Goal: Information Seeking & Learning: Learn about a topic

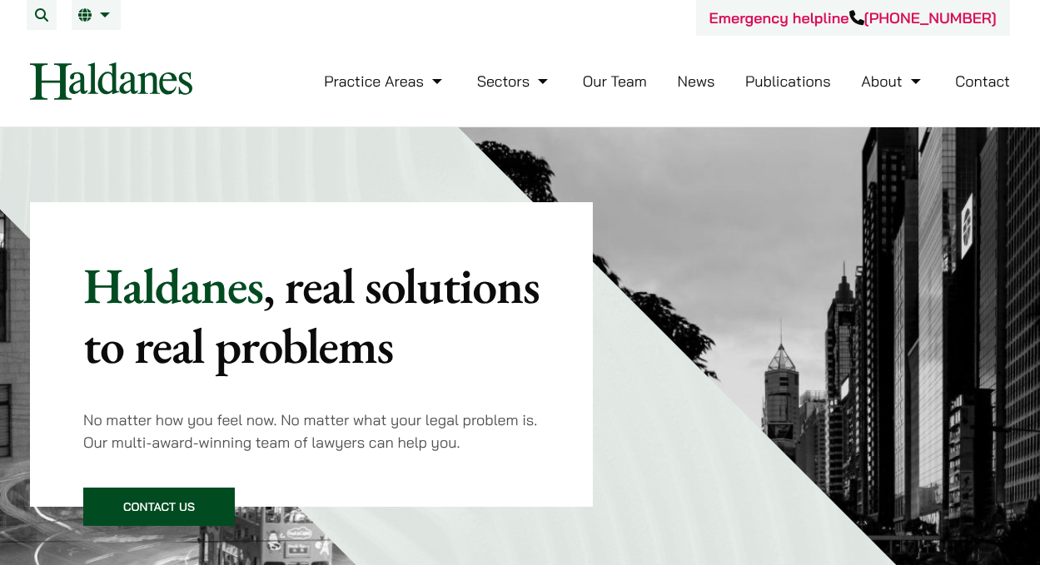
click at [985, 73] on link "Contact" at bounding box center [982, 81] width 55 height 19
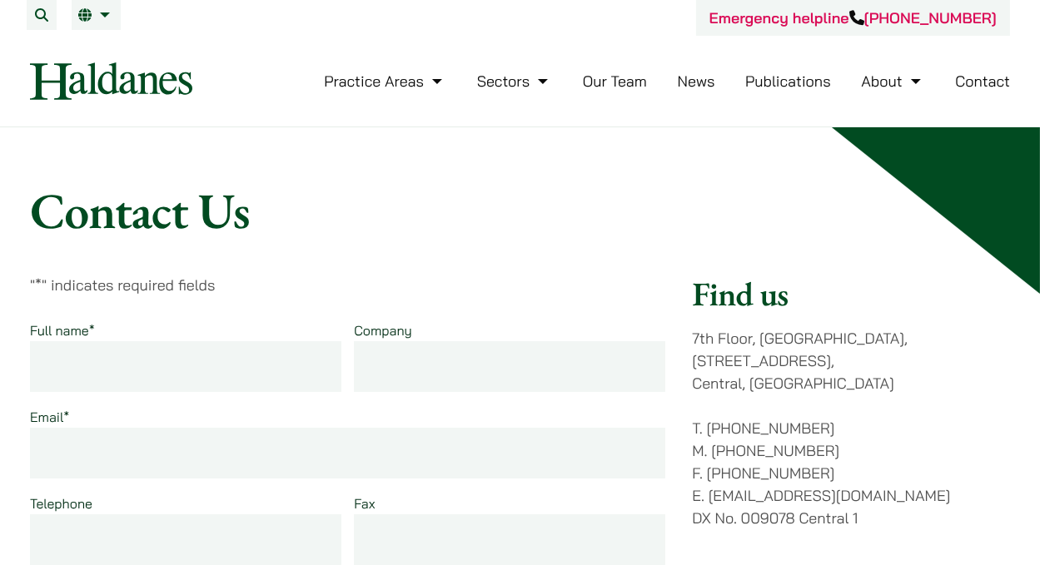
click at [620, 80] on link "Our Team" at bounding box center [615, 81] width 64 height 19
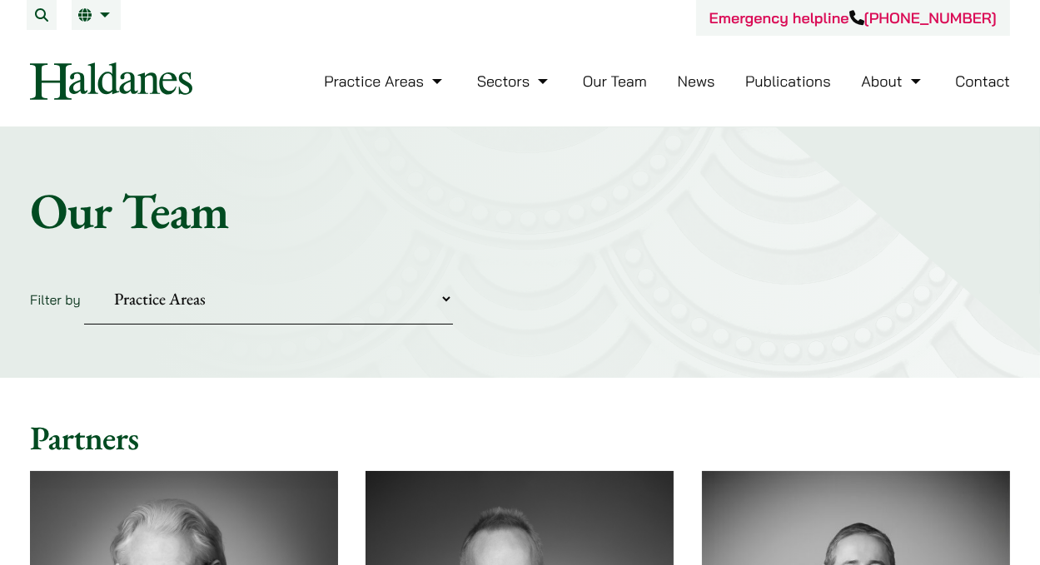
click at [77, 87] on img at bounding box center [111, 80] width 162 height 37
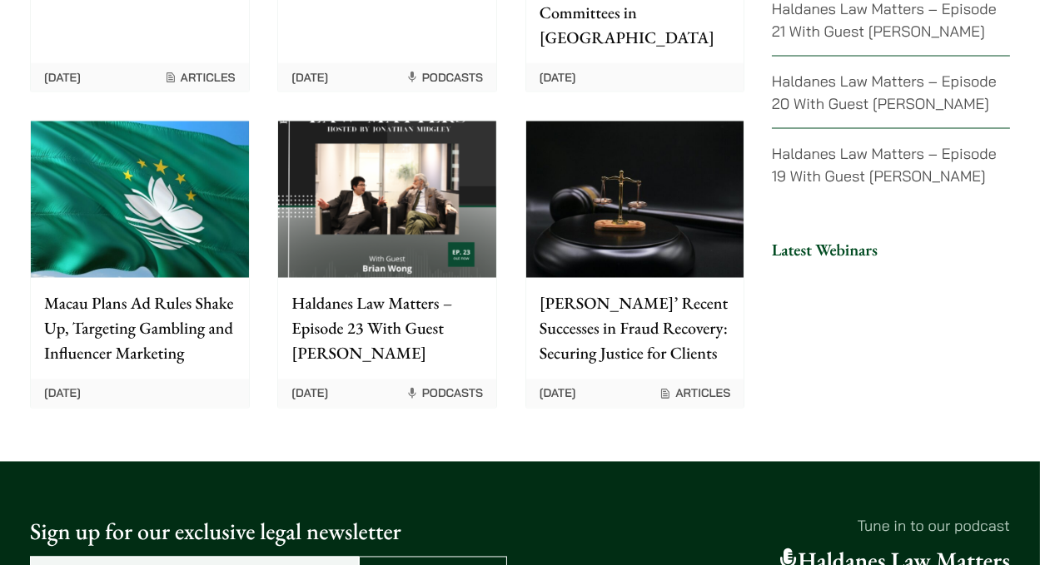
scroll to position [4055, 0]
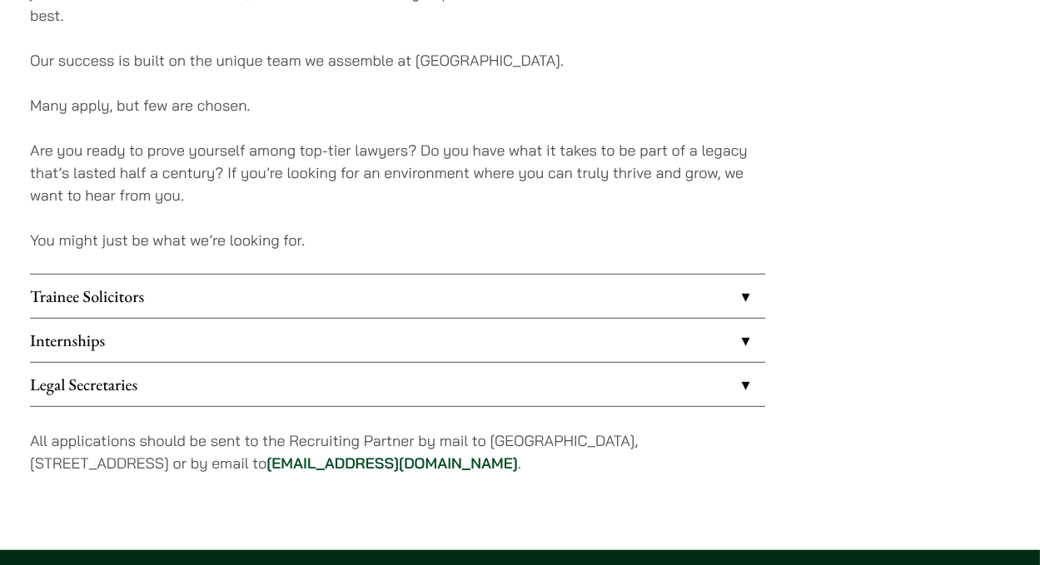
scroll to position [1323, 0]
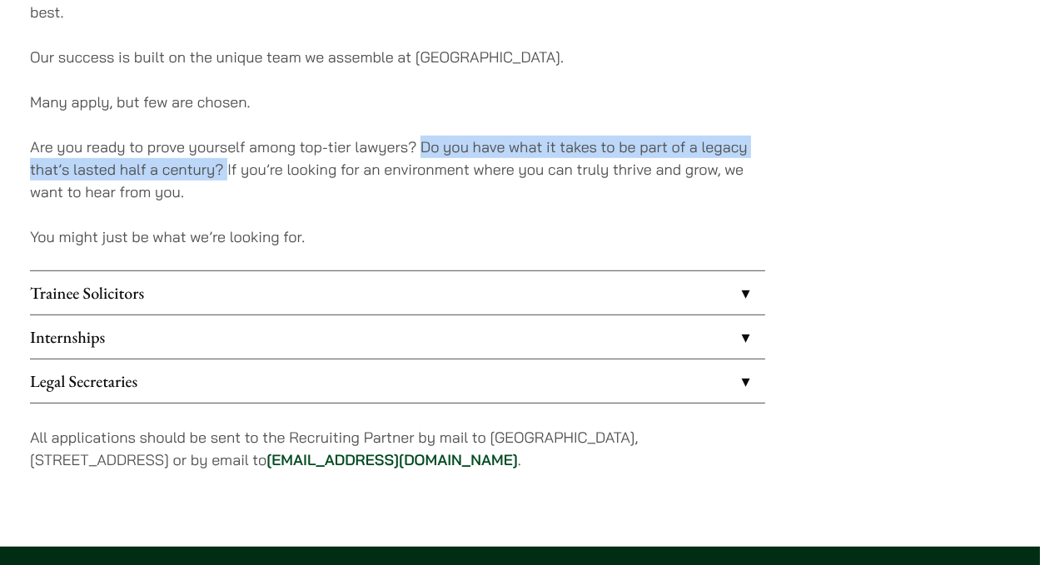
drag, startPoint x: 420, startPoint y: 150, endPoint x: 226, endPoint y: 169, distance: 195.0
click at [226, 169] on p "Are you ready to prove yourself among top-tier lawyers? Do you have what it tak…" at bounding box center [397, 169] width 735 height 67
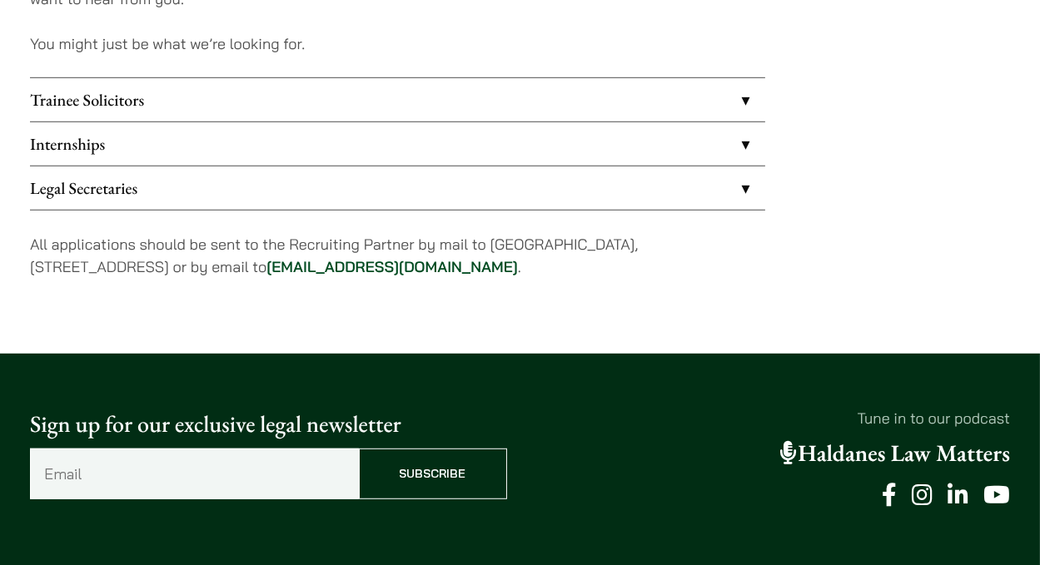
scroll to position [1517, 0]
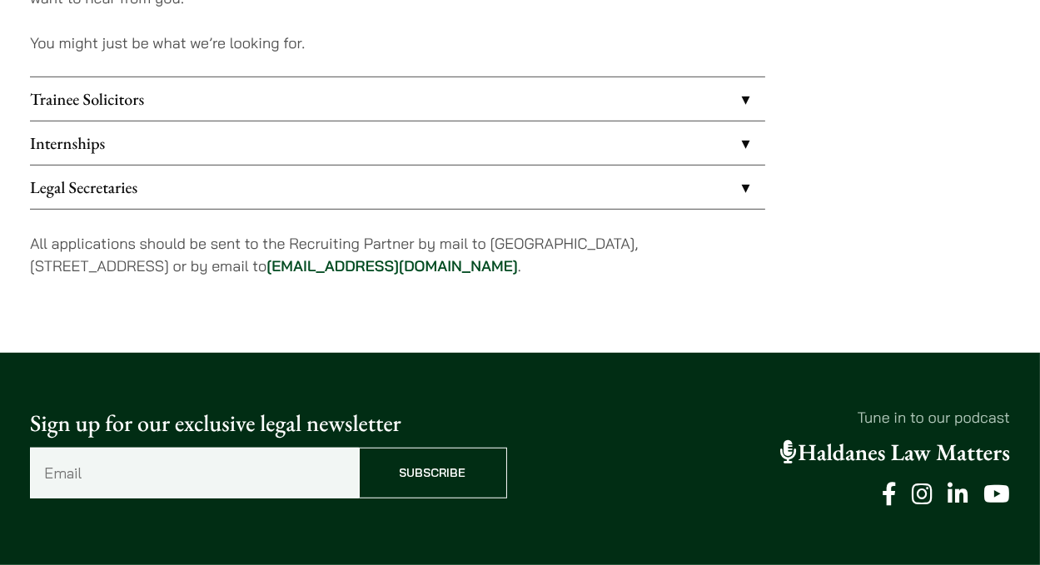
click at [235, 146] on link "Internships" at bounding box center [397, 143] width 735 height 43
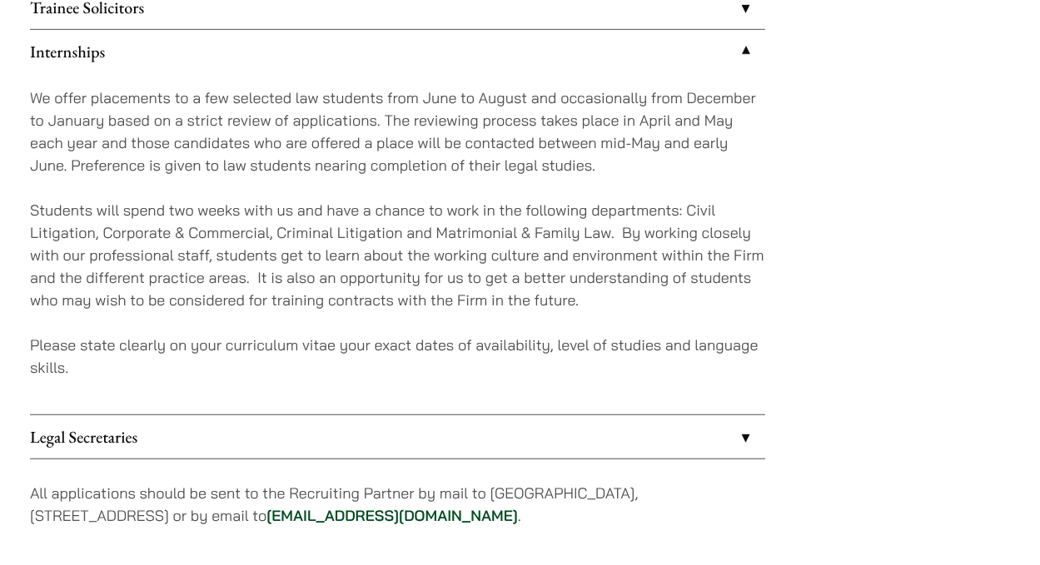
scroll to position [1605, 0]
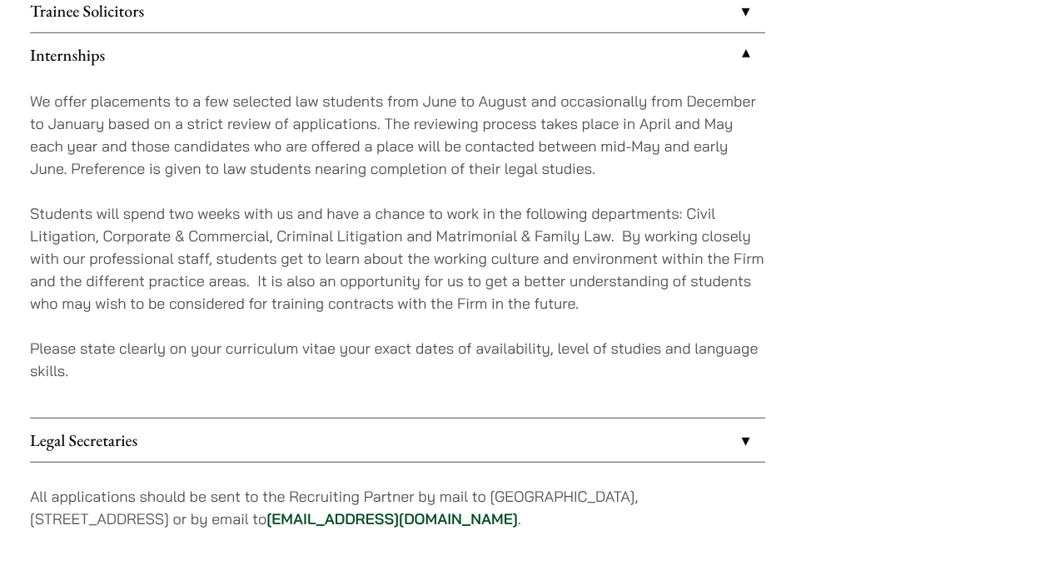
click at [422, 101] on p "We offer placements to a few selected law students from June to August and occa…" at bounding box center [397, 135] width 735 height 90
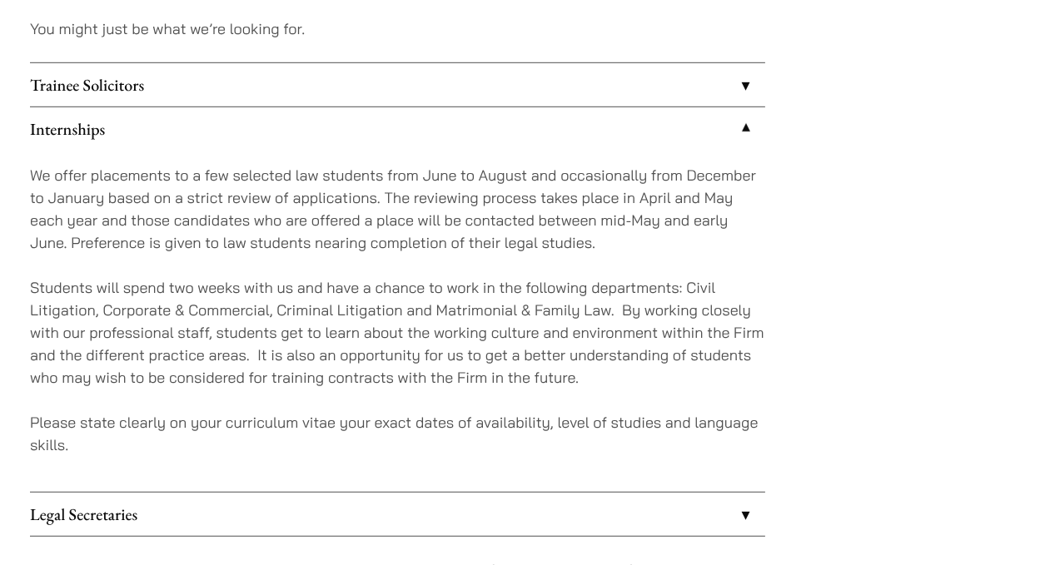
scroll to position [1559, 0]
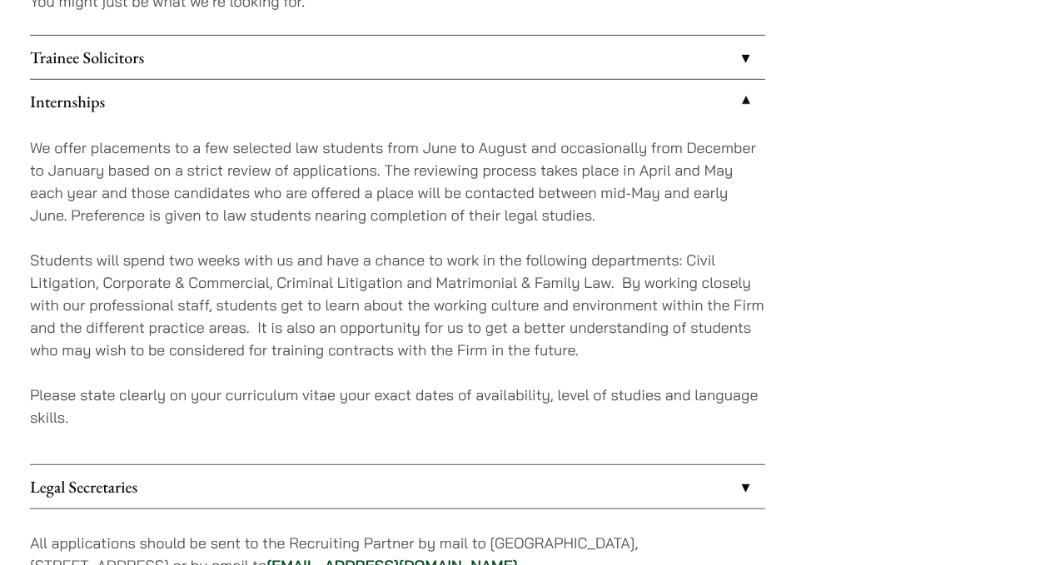
click at [243, 55] on link "Trainee Solicitors" at bounding box center [397, 57] width 735 height 43
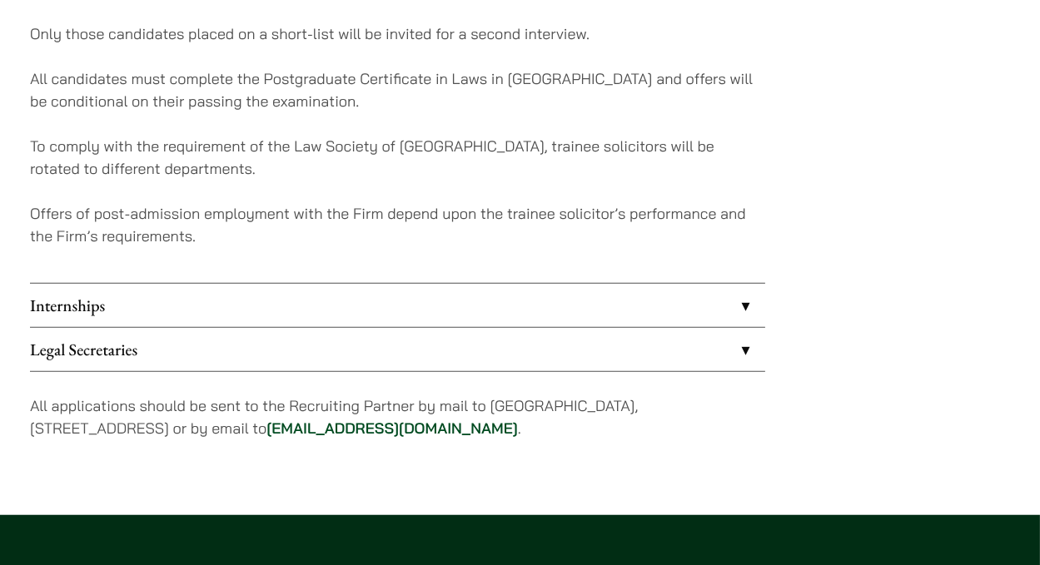
scroll to position [1769, 0]
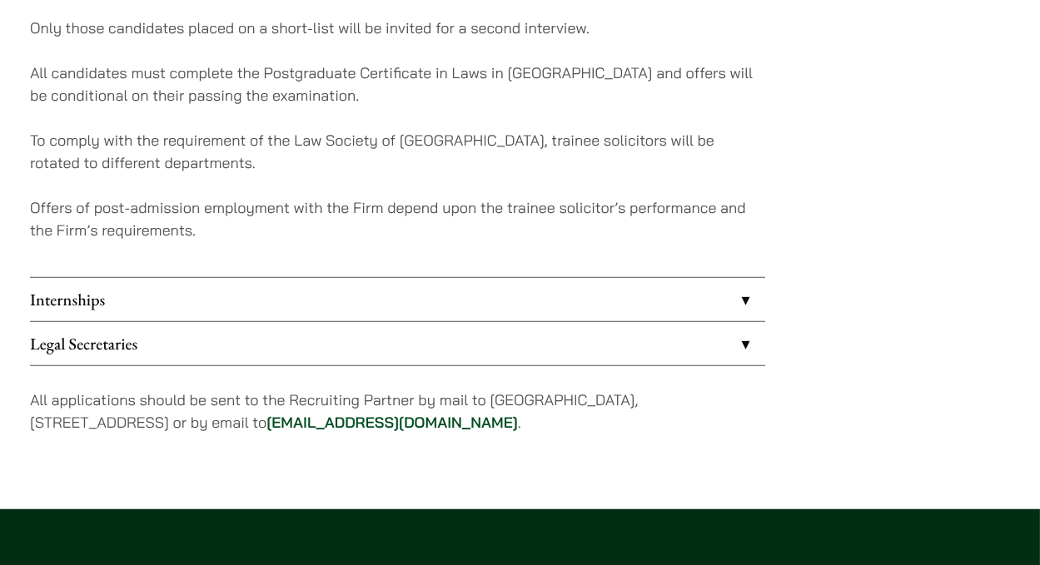
click at [146, 297] on link "Internships" at bounding box center [397, 299] width 735 height 43
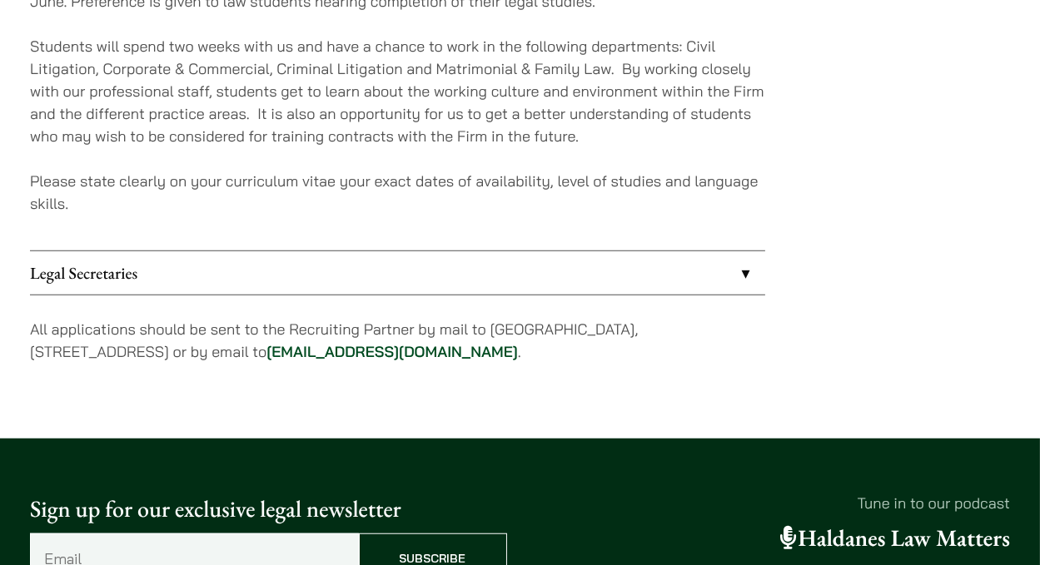
scroll to position [1609, 0]
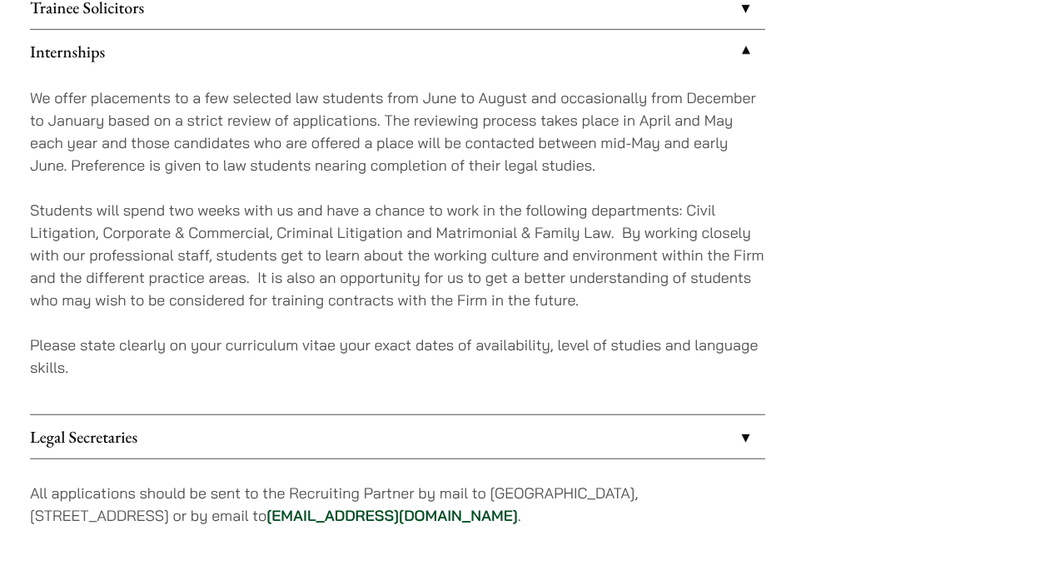
click at [146, 428] on link "Legal Secretaries" at bounding box center [397, 436] width 735 height 43
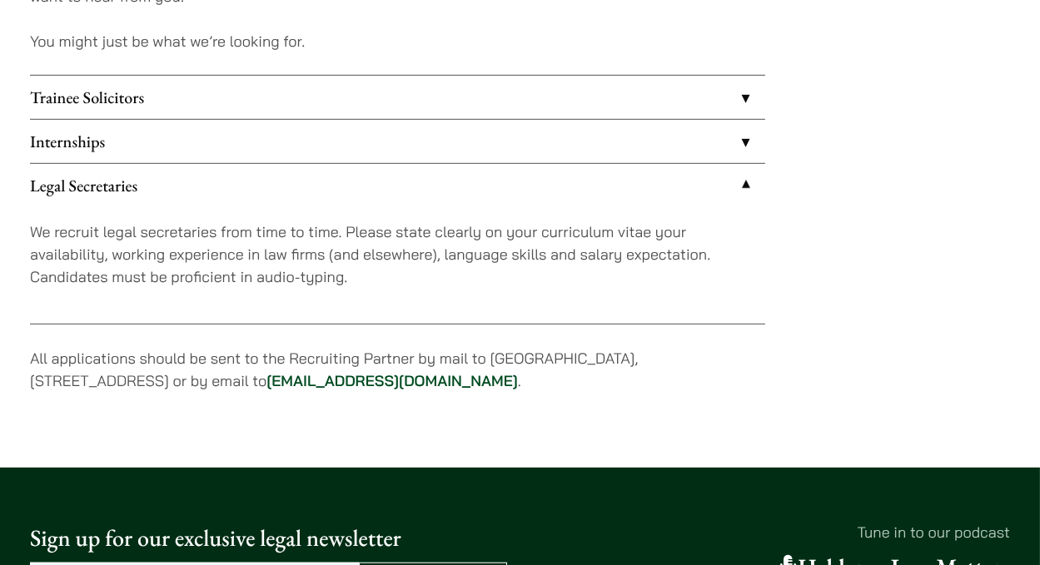
scroll to position [1525, 0]
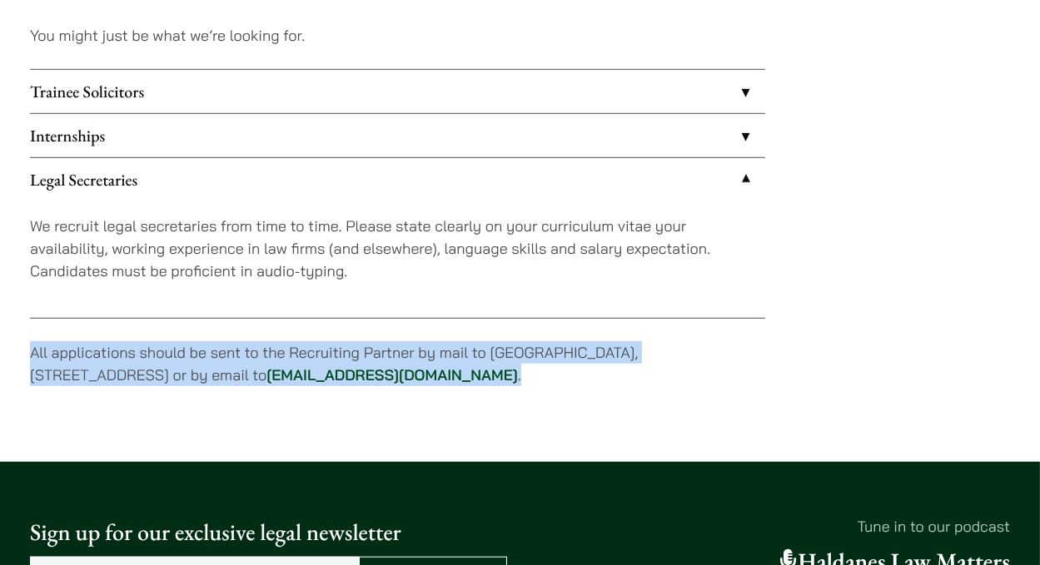
drag, startPoint x: 23, startPoint y: 349, endPoint x: 511, endPoint y: 374, distance: 488.6
copy p "All applications should be sent to the Recruiting Partner by mail to [GEOGRAPHI…"
click at [449, 346] on p "All applications should be sent to the Recruiting Partner by mail to [GEOGRAPHI…" at bounding box center [397, 363] width 735 height 45
drag, startPoint x: 212, startPoint y: 354, endPoint x: 483, endPoint y: 383, distance: 272.2
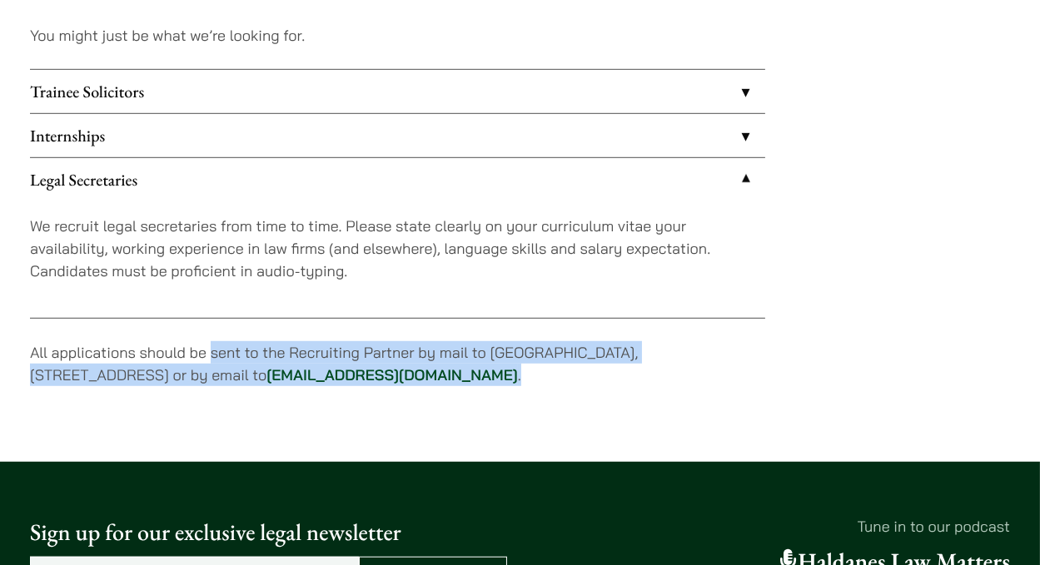
click at [483, 383] on p "All applications should be sent to the Recruiting Partner by mail to [GEOGRAPHI…" at bounding box center [397, 363] width 735 height 45
copy p "sent to the Recruiting Partner by mail to 7th Floor, [GEOGRAPHIC_DATA], [STREET…"
drag, startPoint x: 288, startPoint y: 347, endPoint x: 519, endPoint y: 371, distance: 231.9
click at [519, 371] on p "All applications should be sent to the Recruiting Partner by mail to [GEOGRAPHI…" at bounding box center [397, 363] width 735 height 45
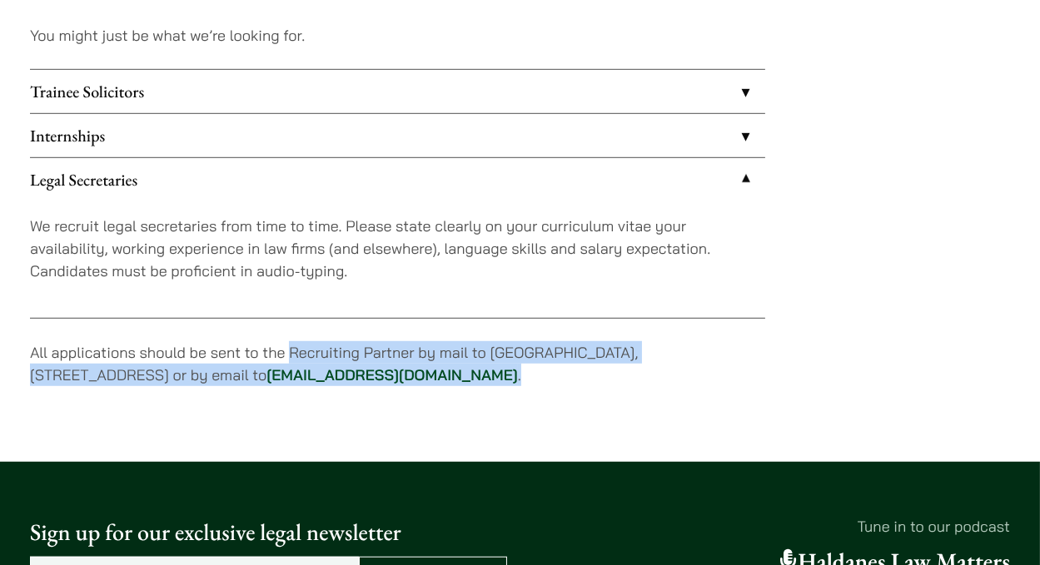
copy p "Recruiting Partner by mail to 7th Floor, [GEOGRAPHIC_DATA], [STREET_ADDRESS] or…"
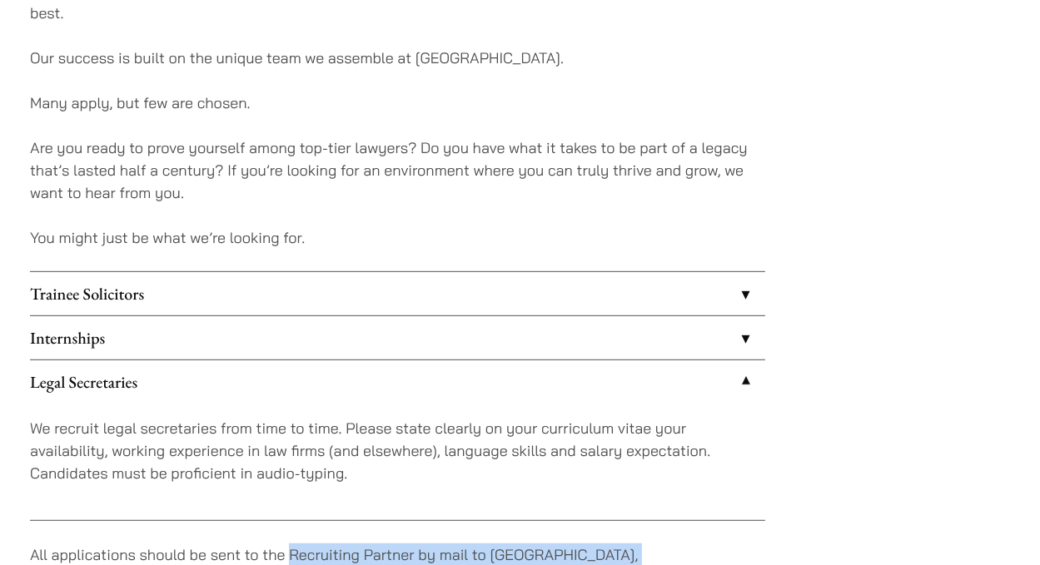
scroll to position [1317, 0]
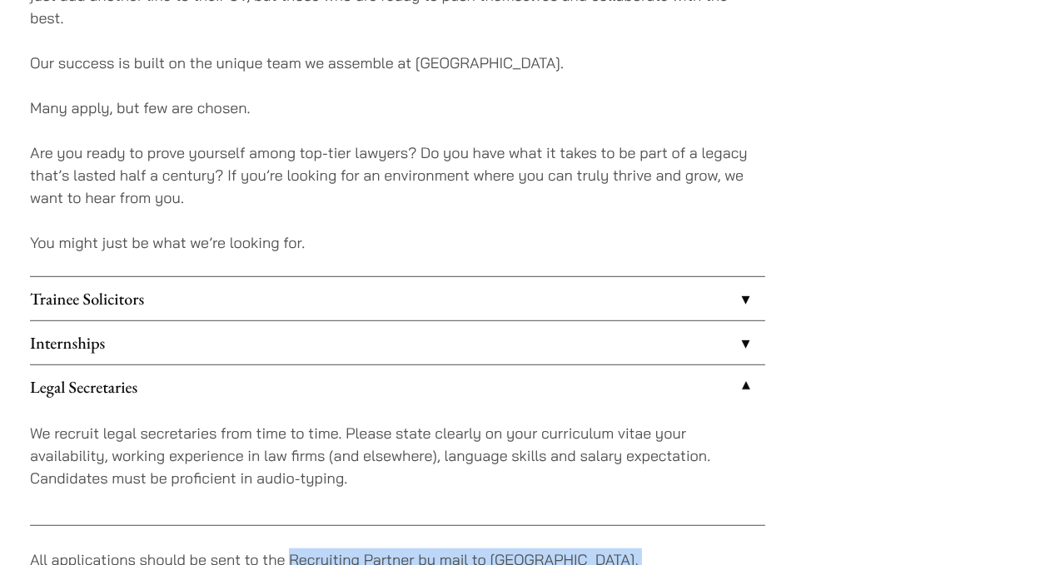
click at [333, 325] on link "Internships" at bounding box center [397, 342] width 735 height 43
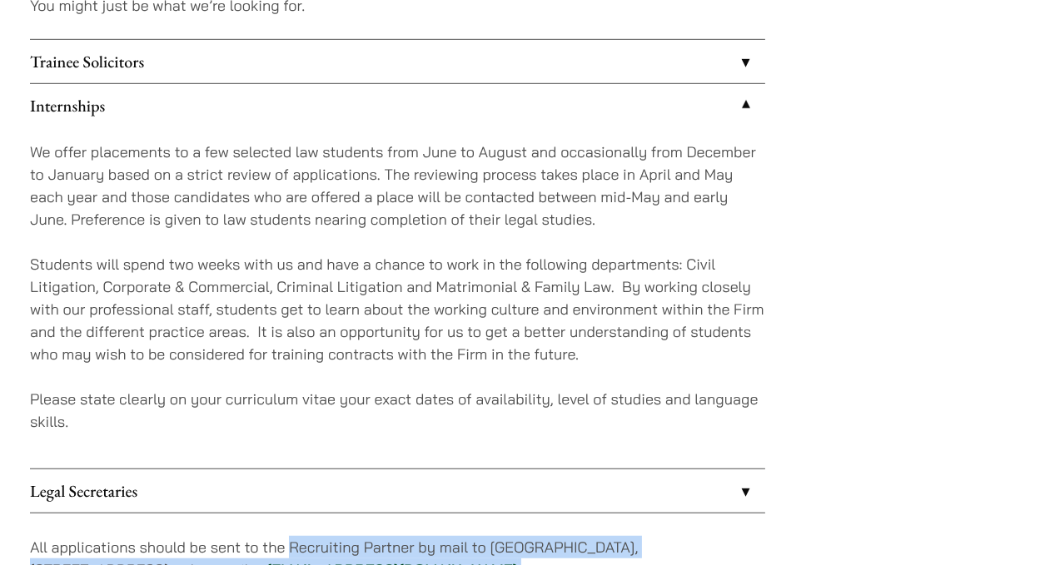
scroll to position [1555, 0]
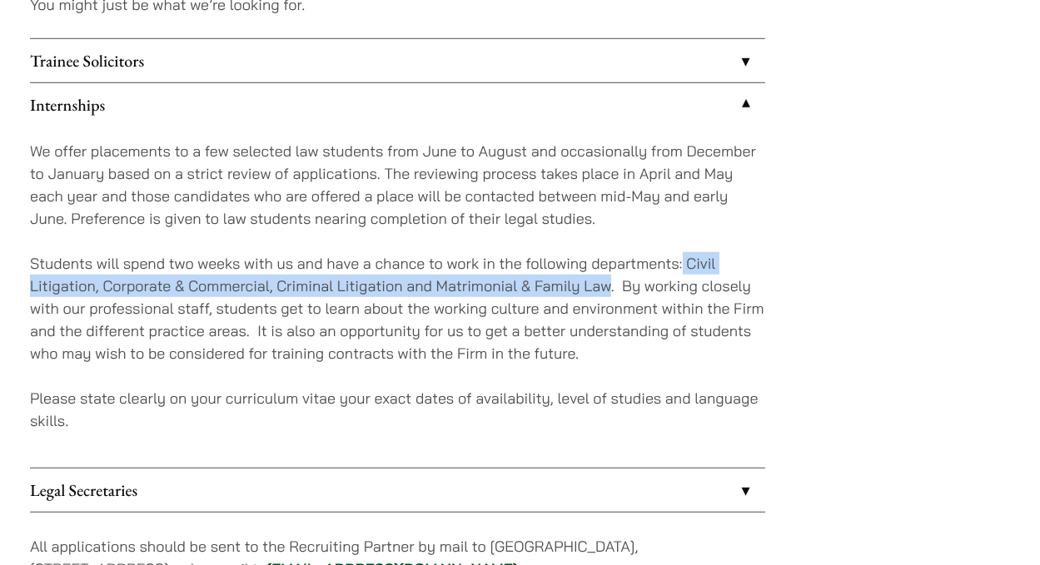
drag, startPoint x: 683, startPoint y: 259, endPoint x: 609, endPoint y: 284, distance: 77.4
click at [609, 284] on p "Students will spend two weeks with us and have a chance to work in the followin…" at bounding box center [397, 308] width 735 height 112
copy p "Civil Litigation, Corporate & Commercial, Criminal Litigation and Matrimonial &…"
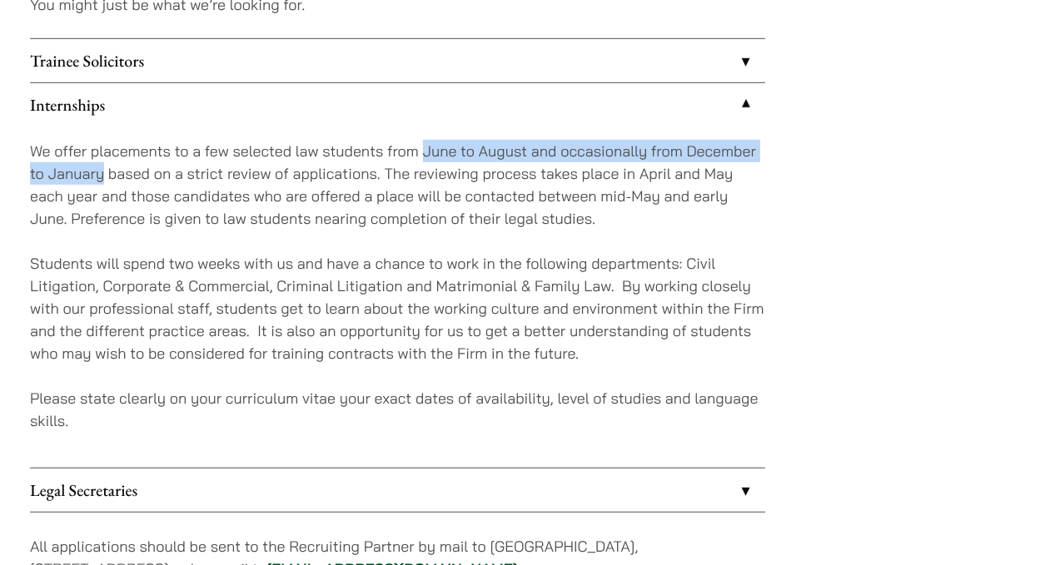
drag, startPoint x: 423, startPoint y: 149, endPoint x: 104, endPoint y: 171, distance: 319.6
click at [104, 171] on p "We offer placements to a few selected law students from June to August and occa…" at bounding box center [397, 185] width 735 height 90
copy p "June to August and occasionally from December to January"
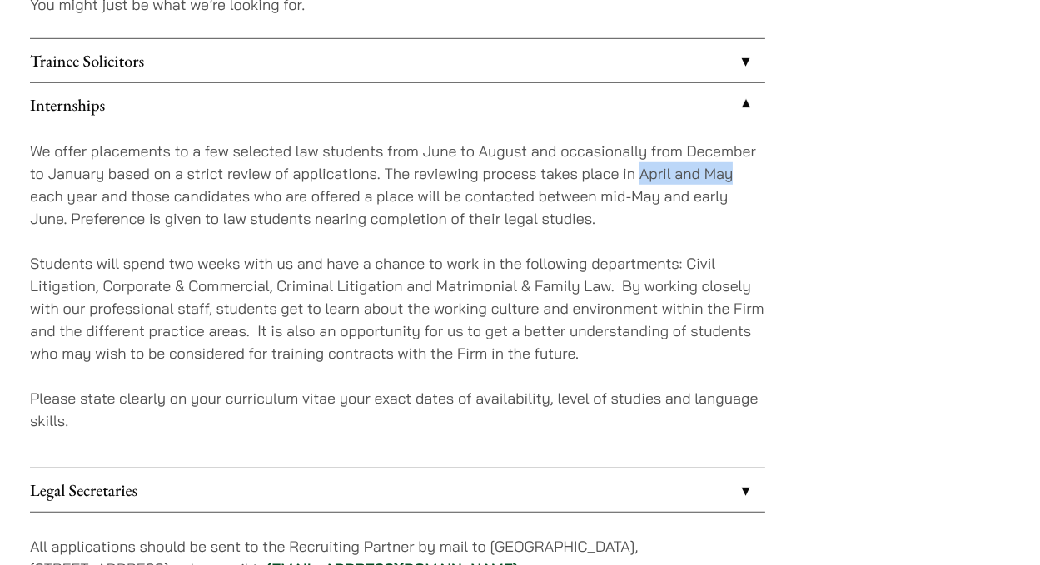
drag, startPoint x: 649, startPoint y: 172, endPoint x: 760, endPoint y: 176, distance: 110.8
click at [760, 176] on p "We offer placements to a few selected law students from June to August and occa…" at bounding box center [397, 185] width 735 height 90
copy p "April and May"
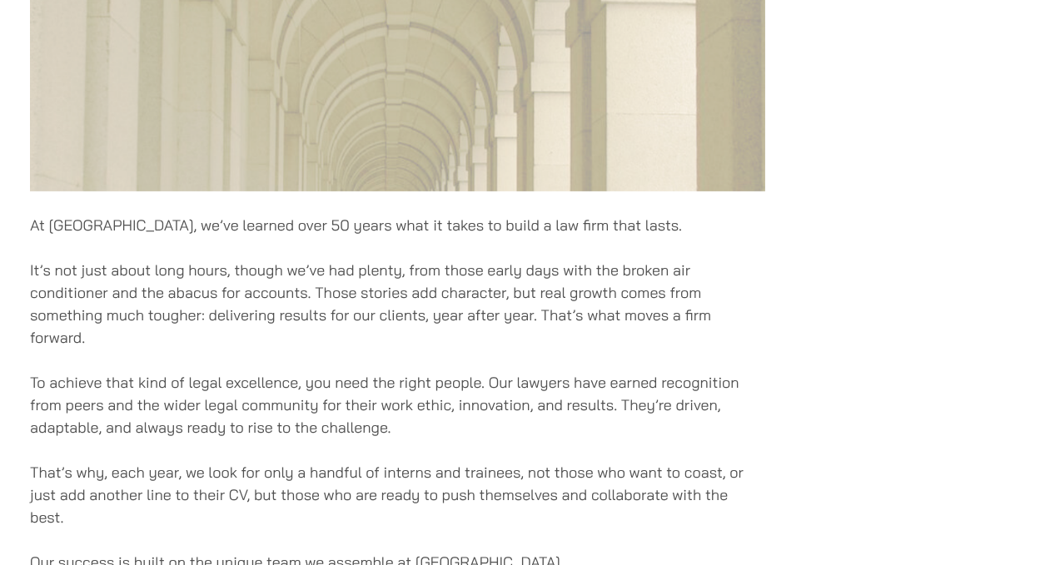
scroll to position [817, 0]
